Goal: Transaction & Acquisition: Purchase product/service

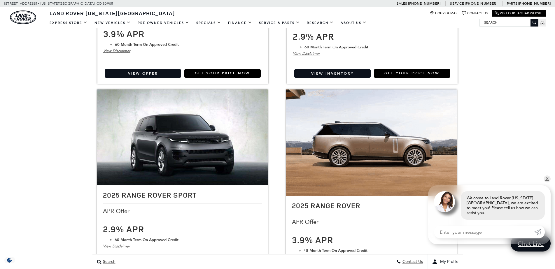
scroll to position [913, 0]
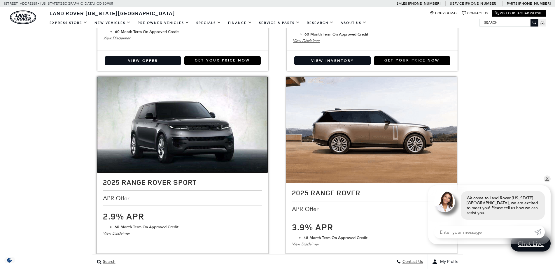
click at [200, 132] on img at bounding box center [182, 125] width 171 height 96
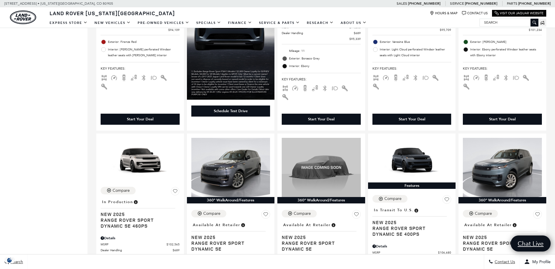
scroll to position [781, 0]
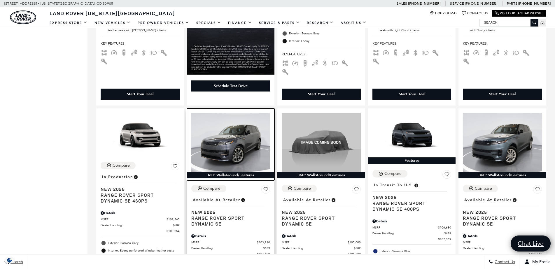
click at [232, 123] on img at bounding box center [230, 142] width 79 height 59
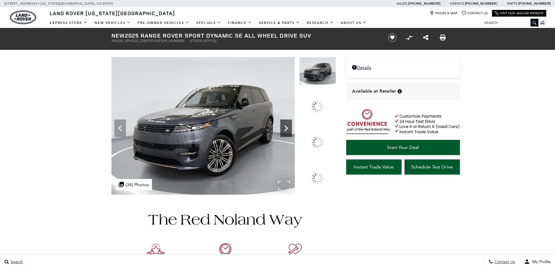
click at [292, 134] on icon at bounding box center [286, 129] width 12 height 12
click at [321, 139] on div at bounding box center [318, 143] width 12 height 12
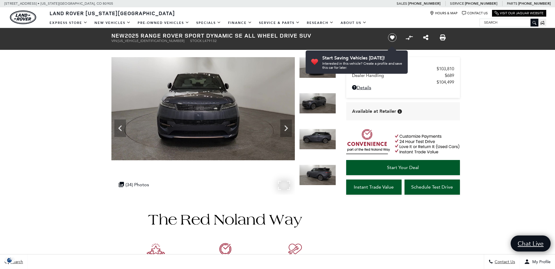
click at [293, 128] on img at bounding box center [202, 108] width 183 height 103
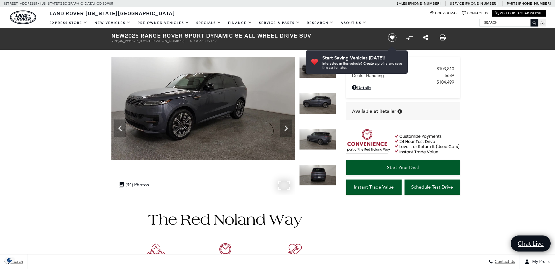
click at [293, 128] on img at bounding box center [202, 108] width 183 height 103
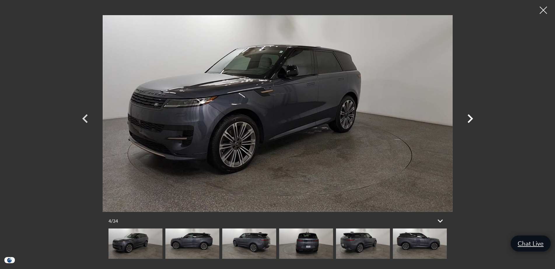
click at [471, 116] on icon "Next" at bounding box center [471, 119] width 18 height 18
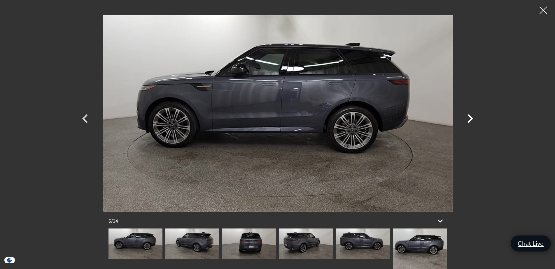
click at [471, 116] on icon "Next" at bounding box center [471, 119] width 18 height 18
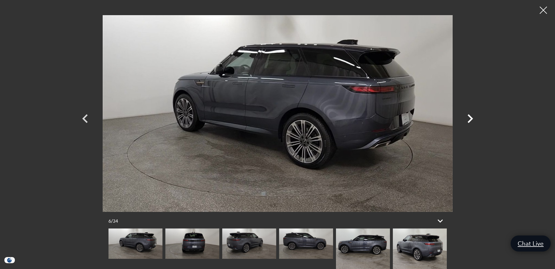
click at [471, 116] on icon "Next" at bounding box center [471, 119] width 18 height 18
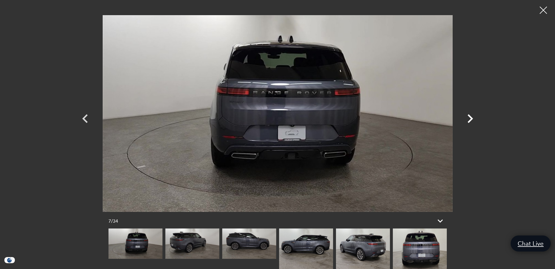
click at [471, 116] on icon "Next" at bounding box center [471, 119] width 18 height 18
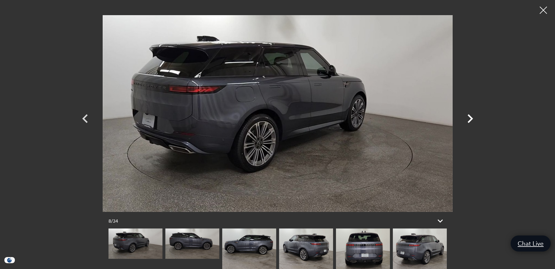
click at [471, 116] on icon "Next" at bounding box center [471, 119] width 18 height 18
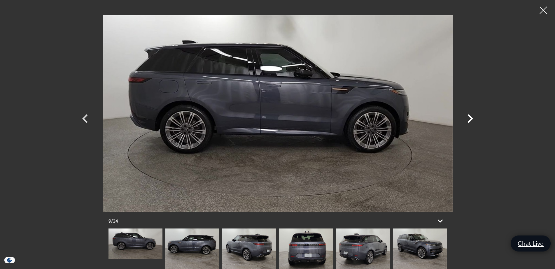
click at [471, 116] on icon "Next" at bounding box center [471, 119] width 18 height 18
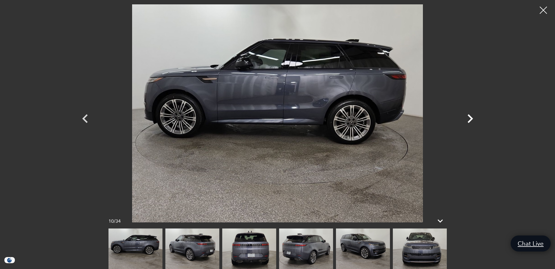
click at [471, 116] on icon "Next" at bounding box center [471, 119] width 18 height 18
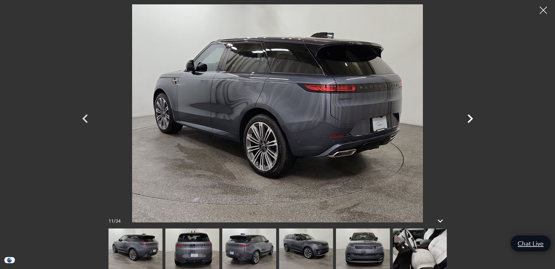
click at [471, 116] on icon "Next" at bounding box center [471, 119] width 18 height 18
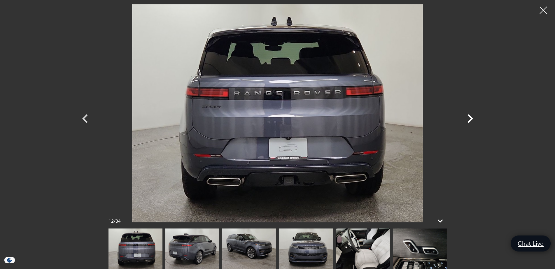
click at [471, 116] on icon "Next" at bounding box center [471, 119] width 18 height 18
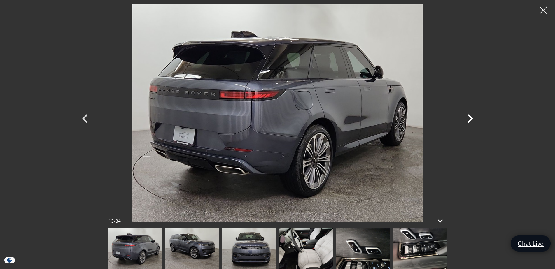
click at [471, 116] on icon "Next" at bounding box center [471, 119] width 18 height 18
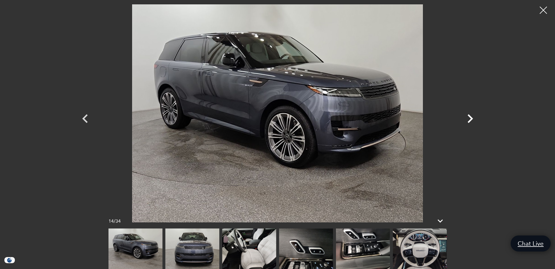
click at [471, 116] on icon "Next" at bounding box center [471, 119] width 18 height 18
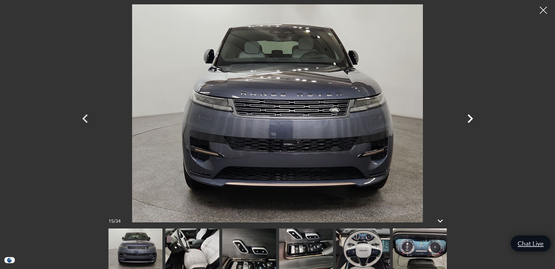
click at [471, 116] on icon "Next" at bounding box center [471, 119] width 18 height 18
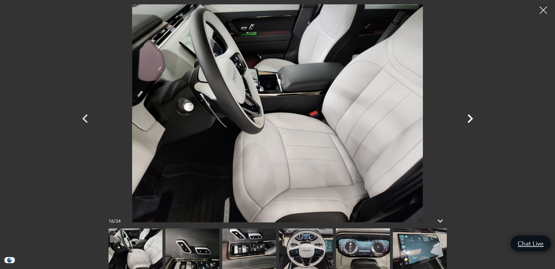
click at [472, 119] on icon "Next" at bounding box center [471, 118] width 6 height 9
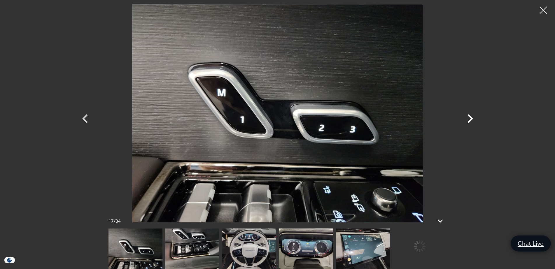
click at [472, 119] on icon "Next" at bounding box center [471, 118] width 6 height 9
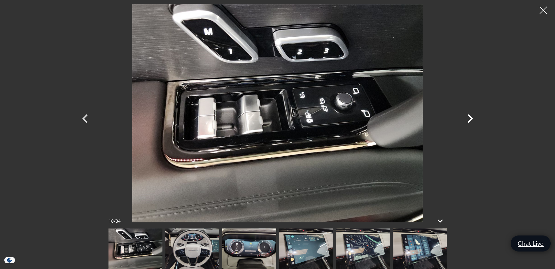
click at [471, 116] on icon "Next" at bounding box center [471, 119] width 18 height 18
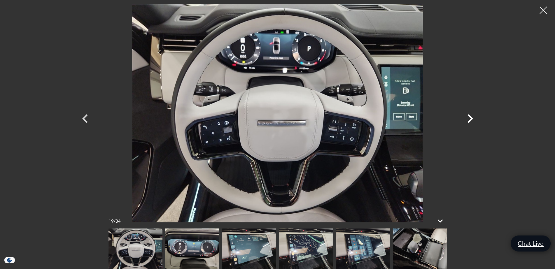
click at [471, 115] on icon "Next" at bounding box center [471, 119] width 18 height 18
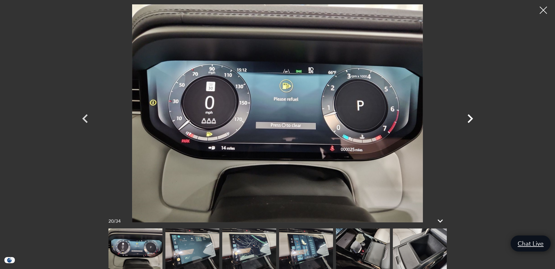
click at [471, 115] on icon "Next" at bounding box center [471, 119] width 18 height 18
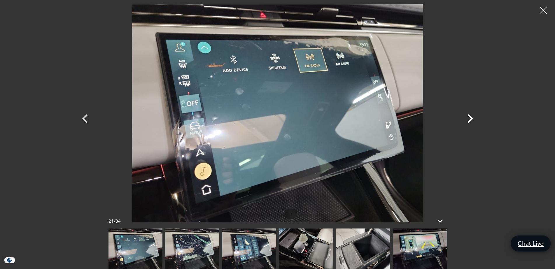
click at [471, 115] on icon "Next" at bounding box center [471, 119] width 18 height 18
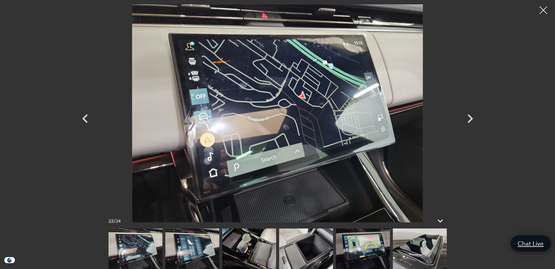
click at [541, 12] on div at bounding box center [543, 10] width 15 height 15
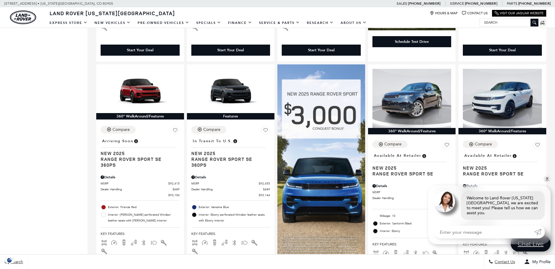
scroll to position [358, 0]
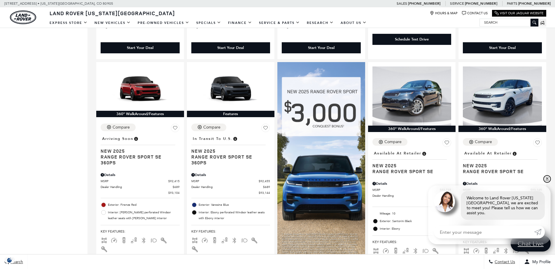
click at [550, 183] on link "✕" at bounding box center [547, 179] width 7 height 7
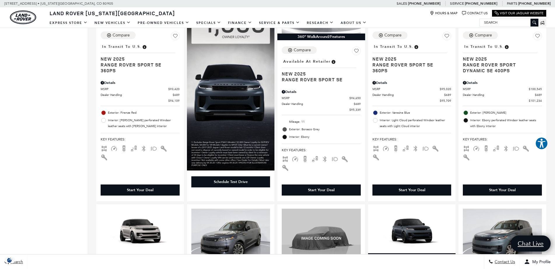
scroll to position [690, 0]
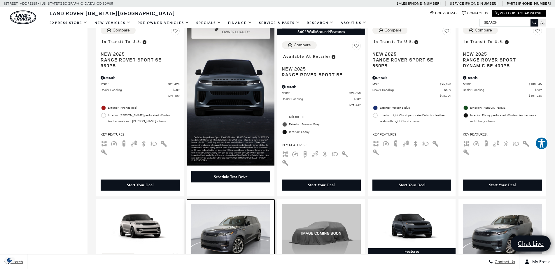
click at [235, 204] on img at bounding box center [230, 233] width 79 height 59
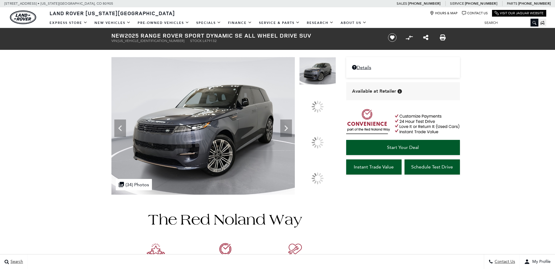
click at [292, 134] on icon at bounding box center [286, 129] width 12 height 12
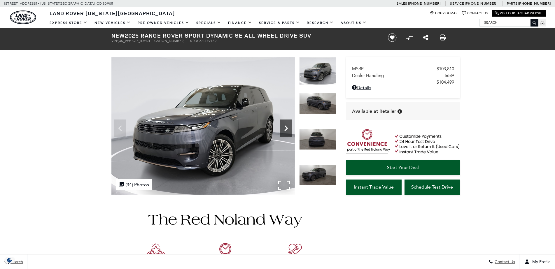
click at [282, 131] on icon "Next" at bounding box center [286, 129] width 12 height 12
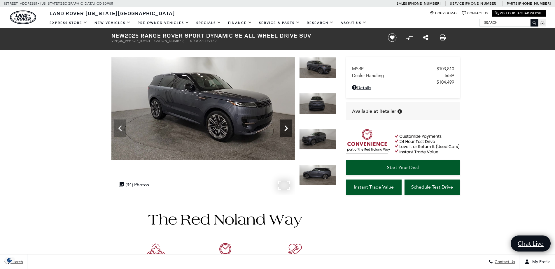
click at [287, 125] on icon "Next" at bounding box center [286, 129] width 12 height 12
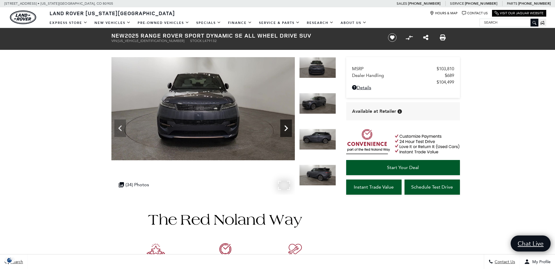
click at [287, 125] on icon "Next" at bounding box center [286, 129] width 12 height 12
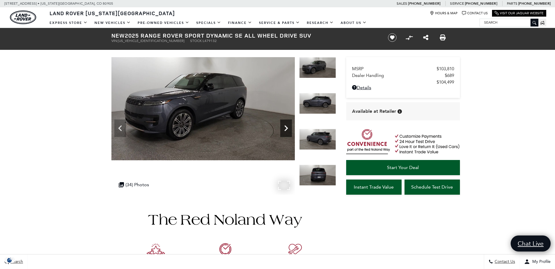
click at [287, 125] on icon "Next" at bounding box center [286, 129] width 12 height 12
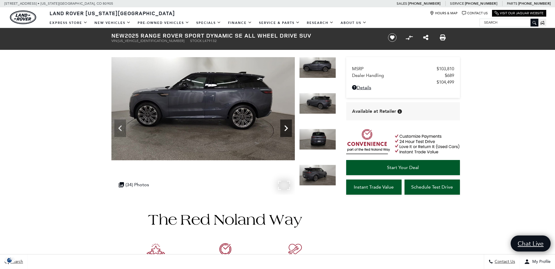
click at [287, 125] on icon "Next" at bounding box center [286, 129] width 12 height 12
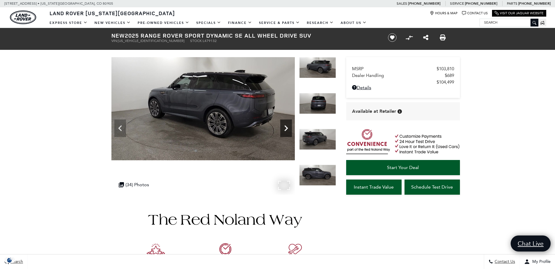
click at [287, 125] on icon "Next" at bounding box center [286, 129] width 12 height 12
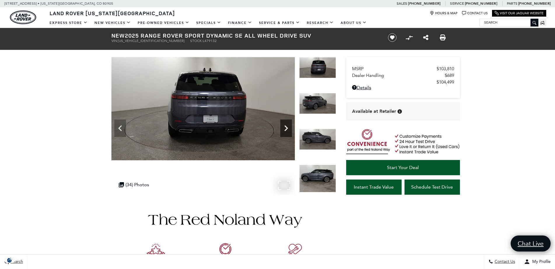
click at [287, 125] on icon "Next" at bounding box center [286, 129] width 12 height 12
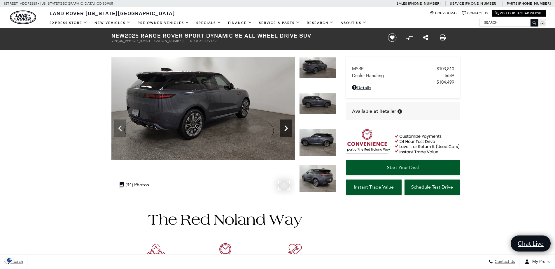
click at [287, 125] on icon "Next" at bounding box center [286, 129] width 12 height 12
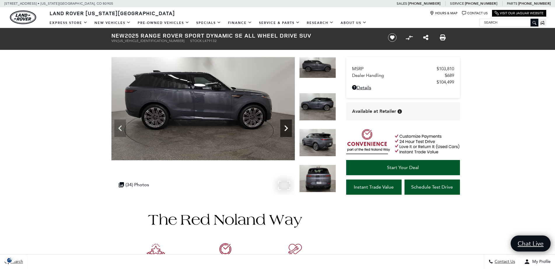
click at [287, 125] on icon "Next" at bounding box center [286, 129] width 12 height 12
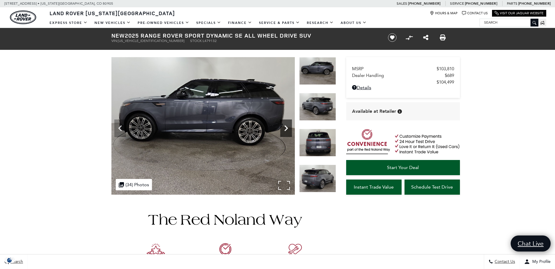
click at [287, 125] on icon "Next" at bounding box center [286, 129] width 12 height 12
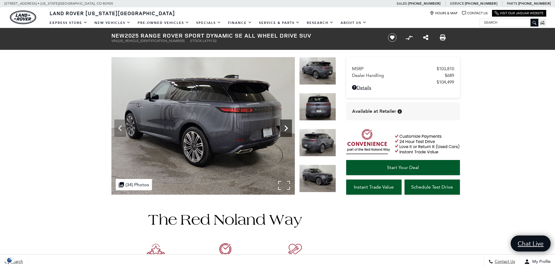
click at [287, 125] on icon "Next" at bounding box center [286, 129] width 12 height 12
